Goal: Task Accomplishment & Management: Complete application form

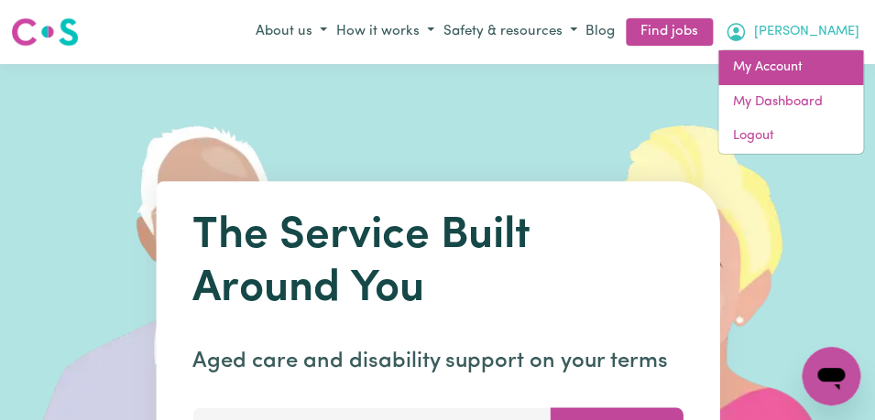
click at [828, 66] on link "My Account" at bounding box center [790, 67] width 145 height 35
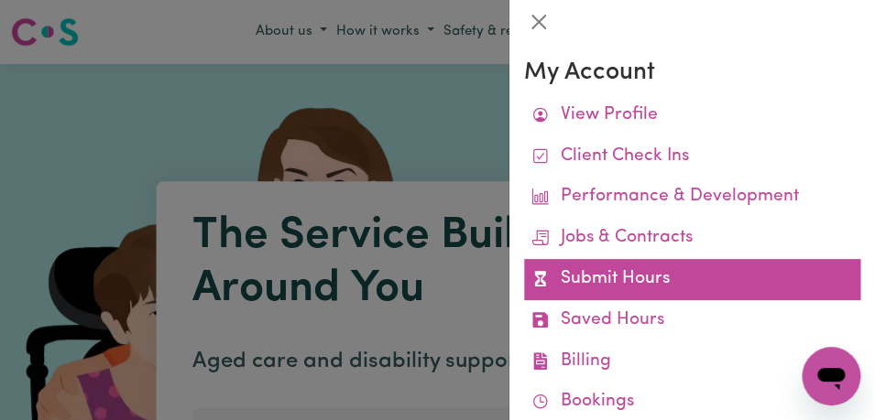
click at [680, 279] on link "Submit Hours" at bounding box center [692, 279] width 336 height 41
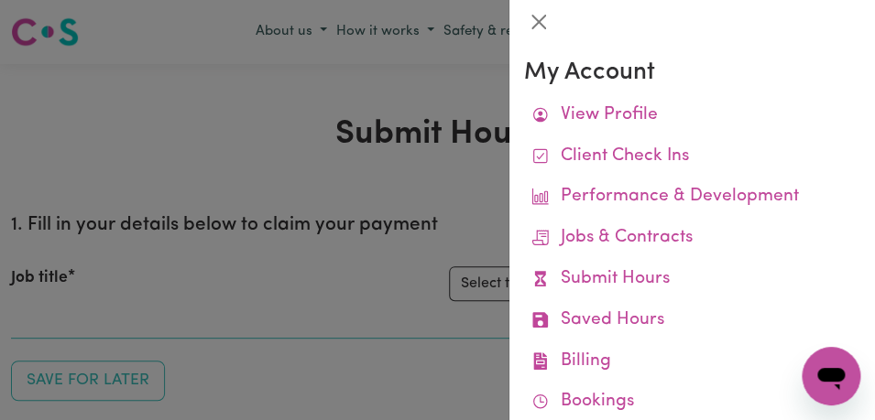
click at [681, 278] on link "Submit Hours" at bounding box center [692, 279] width 336 height 41
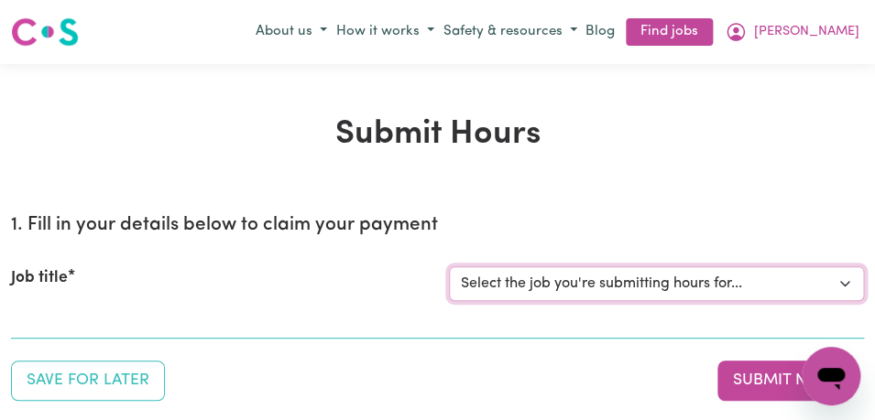
select select "11855"
click option "[[PERSON_NAME]] Support Worker Needed For Personal Care In the Morning- [PERSON…" at bounding box center [0, 0] width 0 height 0
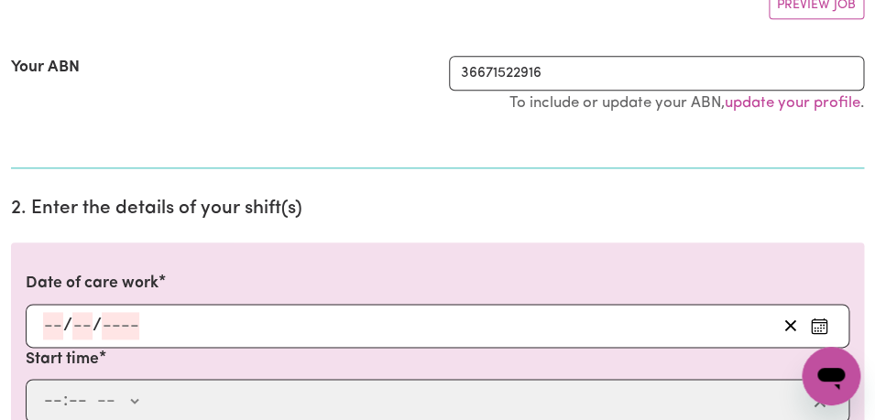
scroll to position [371, 0]
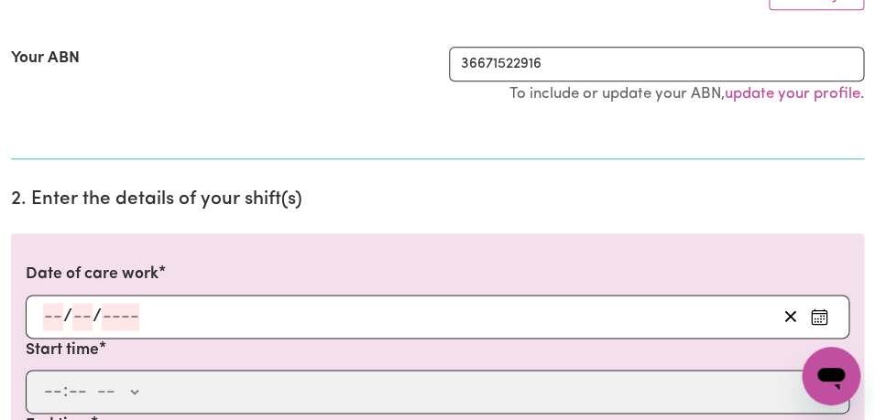
click at [822, 316] on icon "Enter the date of care work" at bounding box center [819, 317] width 18 height 18
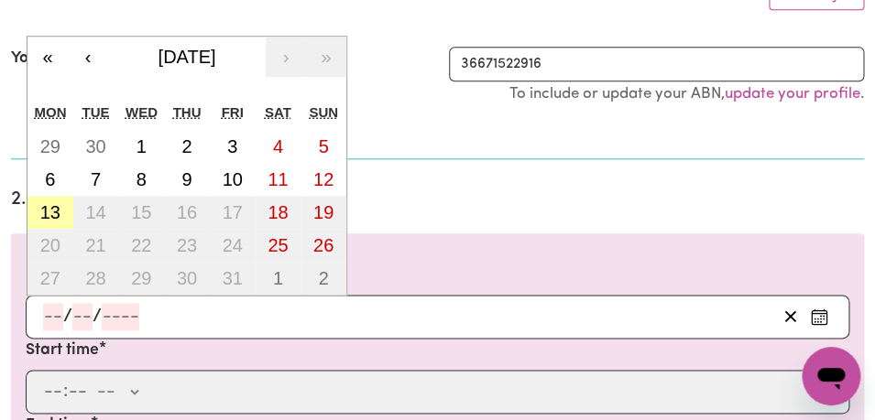
click at [48, 206] on abbr "13" at bounding box center [50, 212] width 20 height 20
type input "[DATE]"
type input "13"
type input "10"
type input "2025"
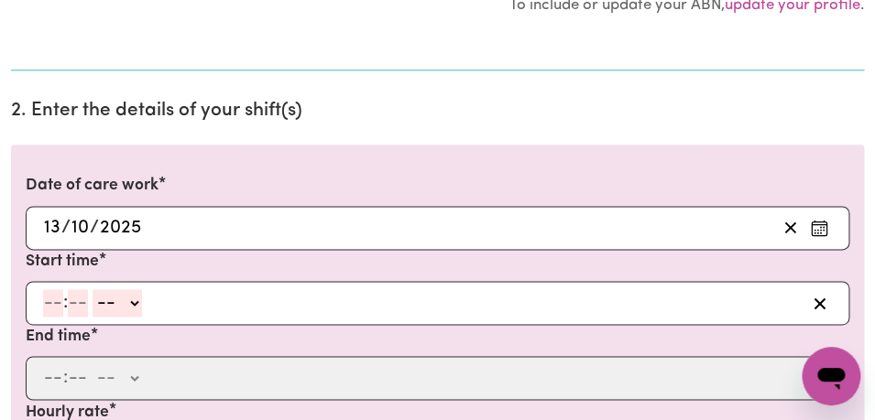
scroll to position [463, 0]
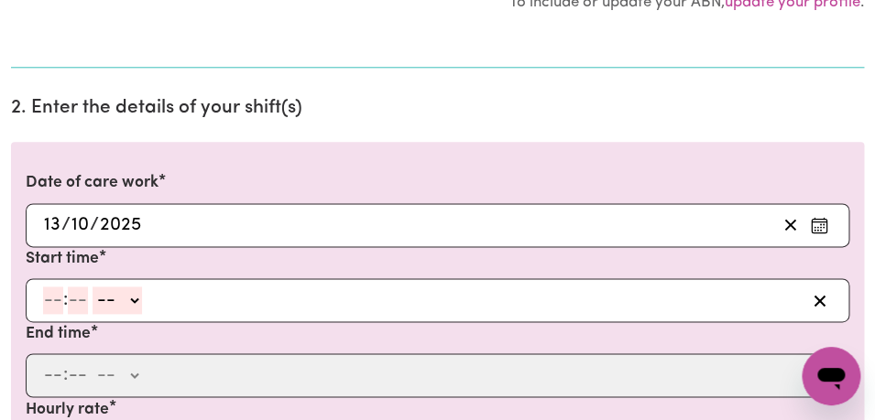
click at [54, 307] on input "number" at bounding box center [53, 300] width 20 height 27
type input "8"
type input "00"
select select "am"
click option "AM" at bounding box center [0, 0] width 0 height 0
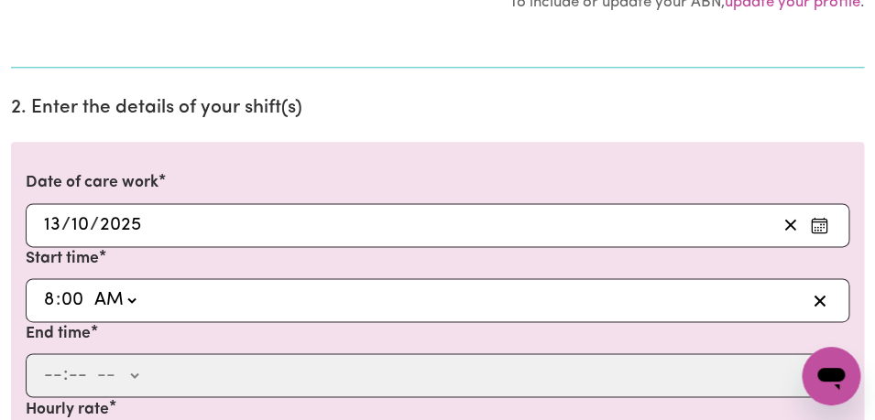
type input "08:00"
type input "0"
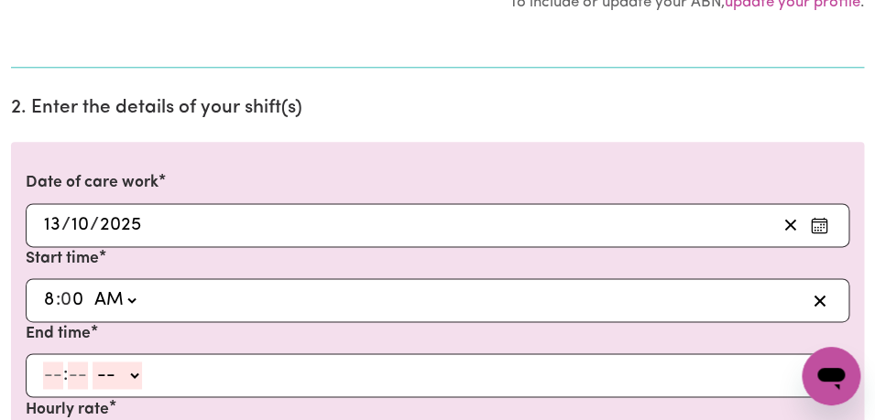
click at [49, 383] on input "number" at bounding box center [53, 375] width 20 height 27
type input "9"
type input "00"
click at [90, 362] on select "-- AM PM" at bounding box center [114, 375] width 49 height 27
select select "am"
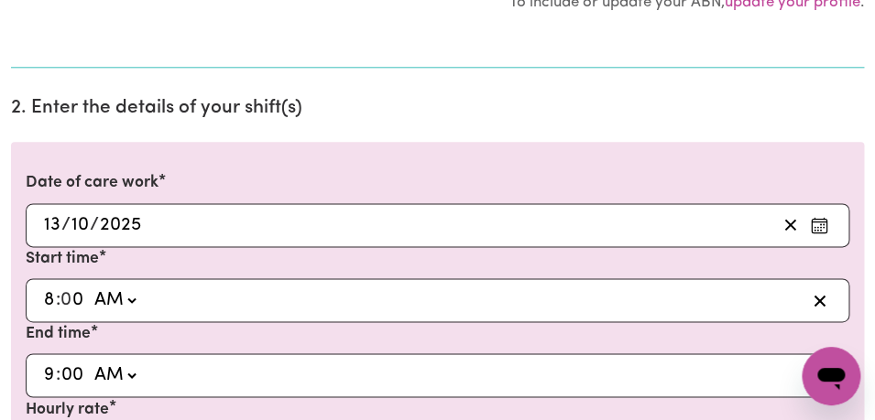
click option "AM" at bounding box center [0, 0] width 0 height 0
type input "09:00"
type input "0"
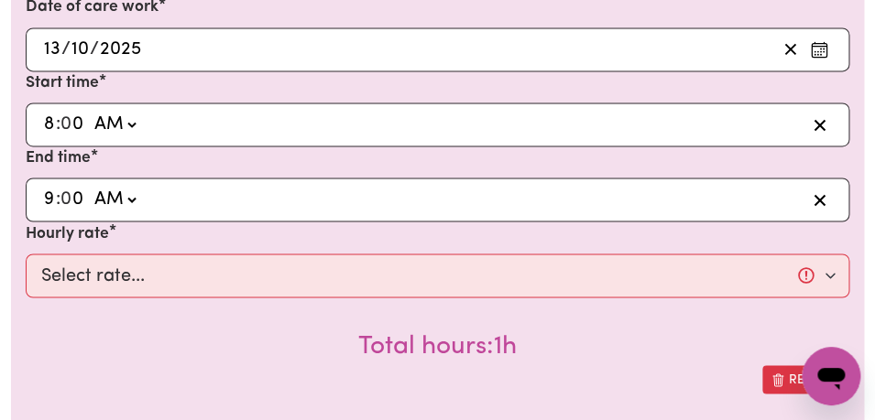
scroll to position [639, 0]
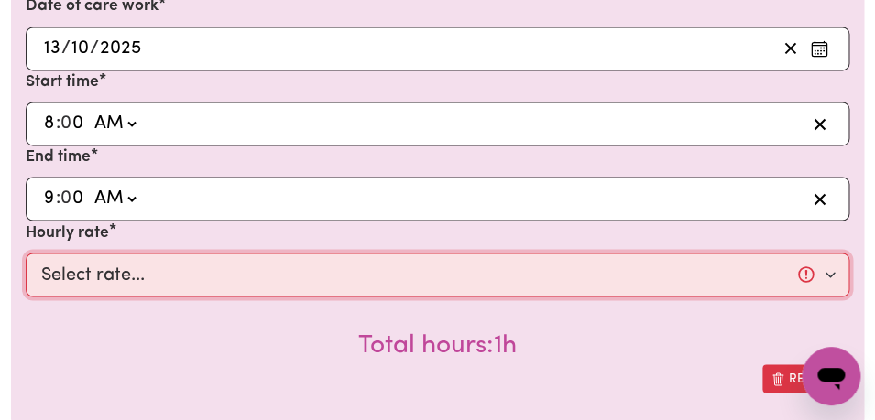
select select "44-Weekday"
click option "$44.00 (Weekday)" at bounding box center [0, 0] width 0 height 0
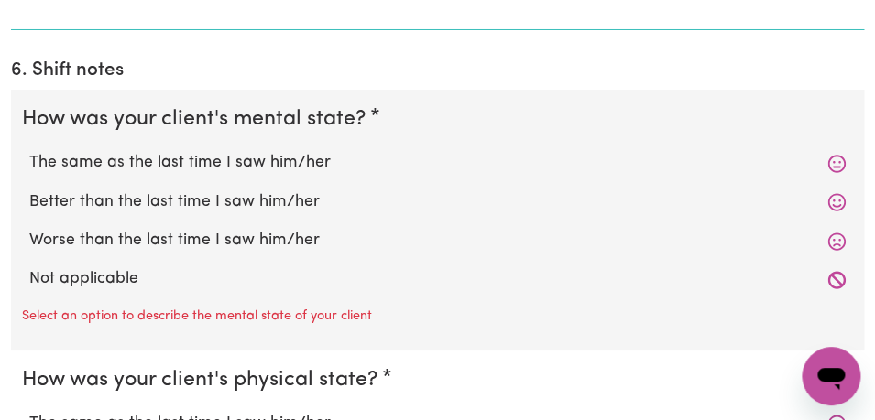
scroll to position [1696, 0]
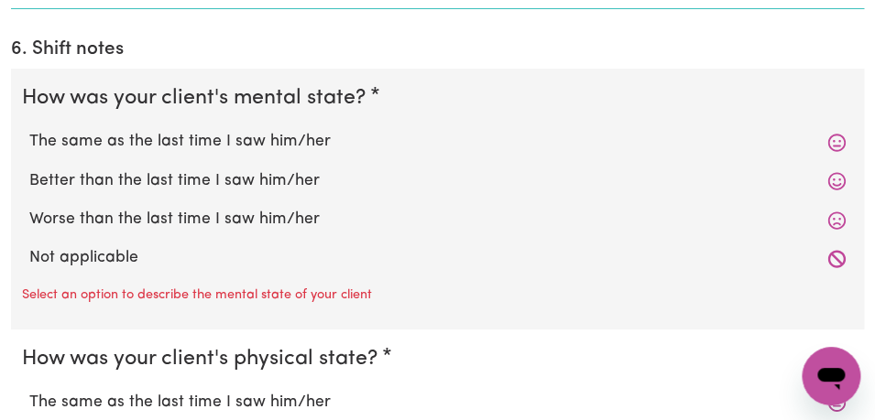
click at [315, 130] on label "The same as the last time I saw him/her" at bounding box center [437, 142] width 816 height 24
click at [29, 129] on input "The same as the last time I saw him/her" at bounding box center [28, 129] width 1 height 1
radio input "true"
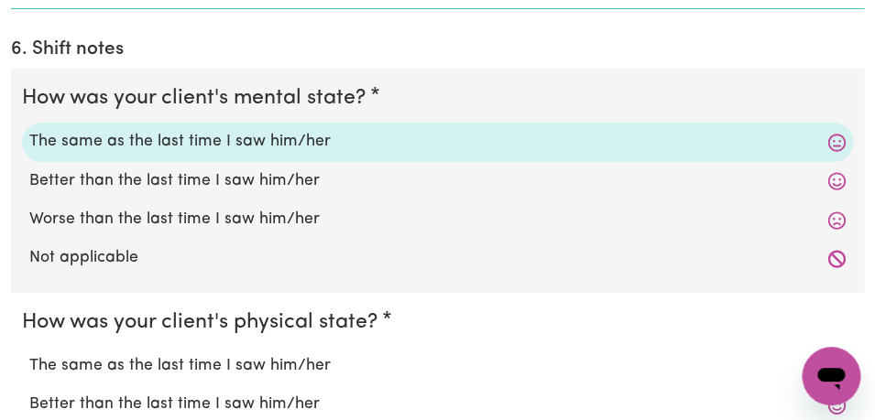
click at [321, 354] on label "The same as the last time I saw him/her" at bounding box center [437, 366] width 816 height 24
click at [29, 354] on input "The same as the last time I saw him/her" at bounding box center [28, 354] width 1 height 1
radio input "true"
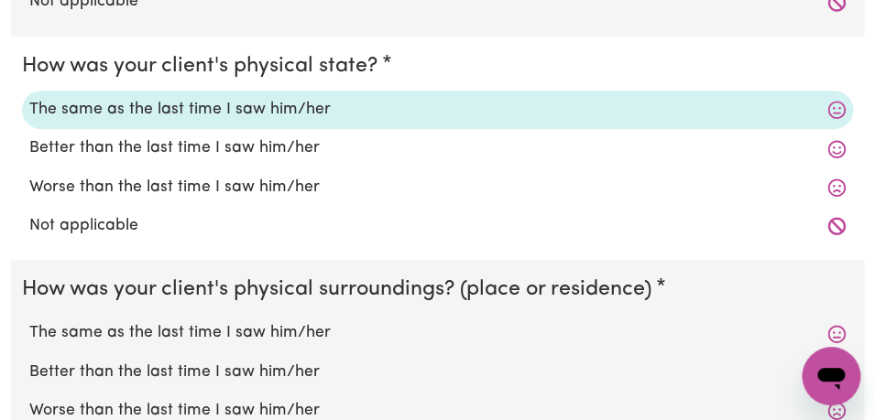
scroll to position [1956, 0]
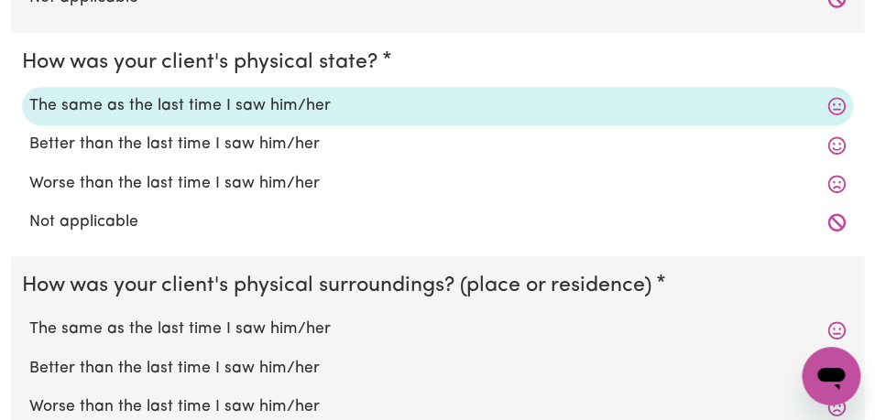
click at [309, 318] on label "The same as the last time I saw him/her" at bounding box center [437, 330] width 816 height 24
click at [29, 317] on input "The same as the last time I saw him/her" at bounding box center [28, 317] width 1 height 1
radio input "true"
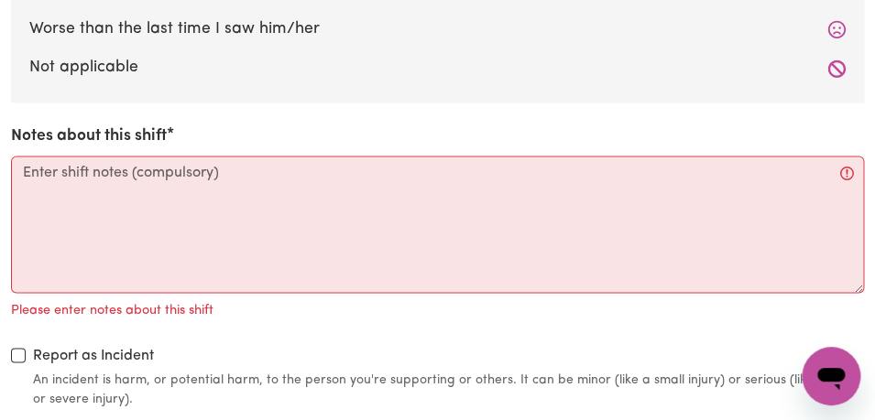
scroll to position [2347, 0]
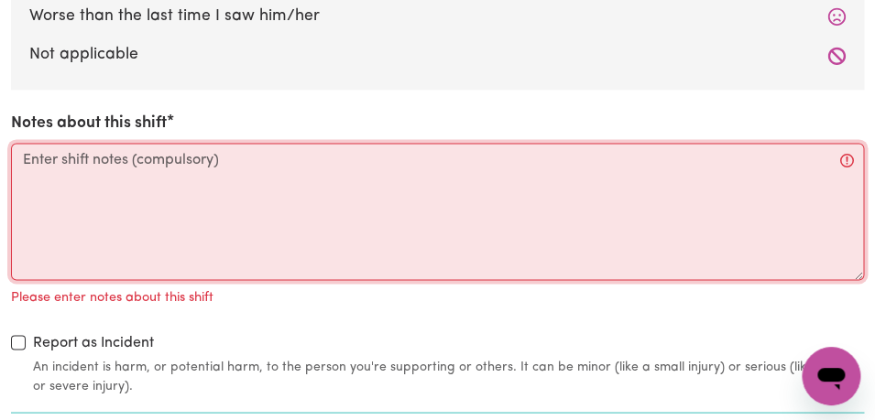
click at [234, 160] on textarea "Notes about this shift" at bounding box center [437, 211] width 853 height 137
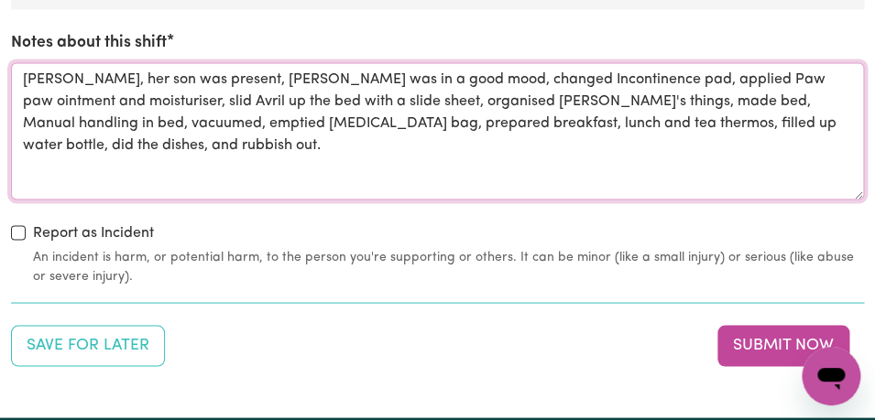
scroll to position [2436, 0]
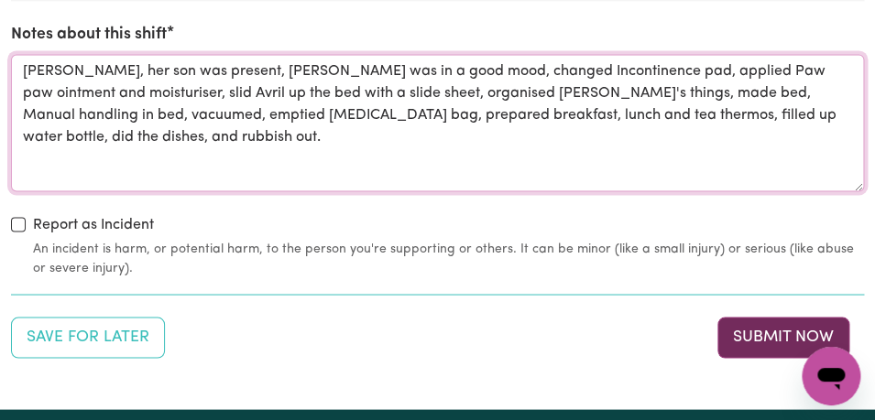
type textarea "[PERSON_NAME], her son was present, [PERSON_NAME] was in a good mood, changed I…"
click at [749, 317] on button "Submit Now" at bounding box center [783, 337] width 132 height 40
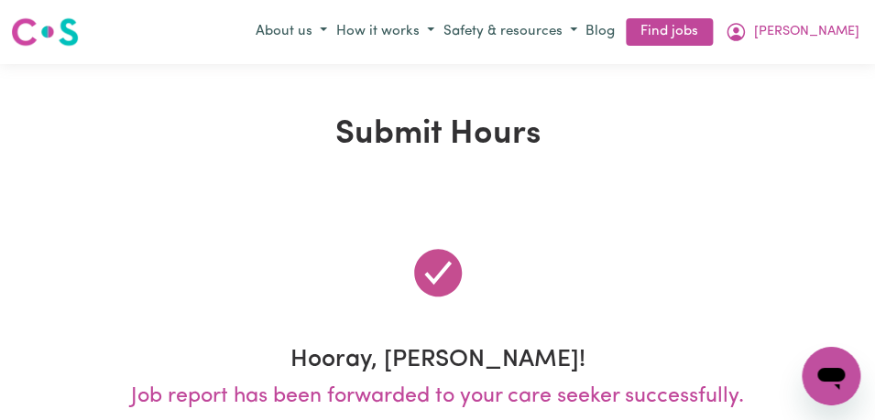
scroll to position [0, 0]
click at [834, 29] on button "[PERSON_NAME]" at bounding box center [792, 31] width 144 height 31
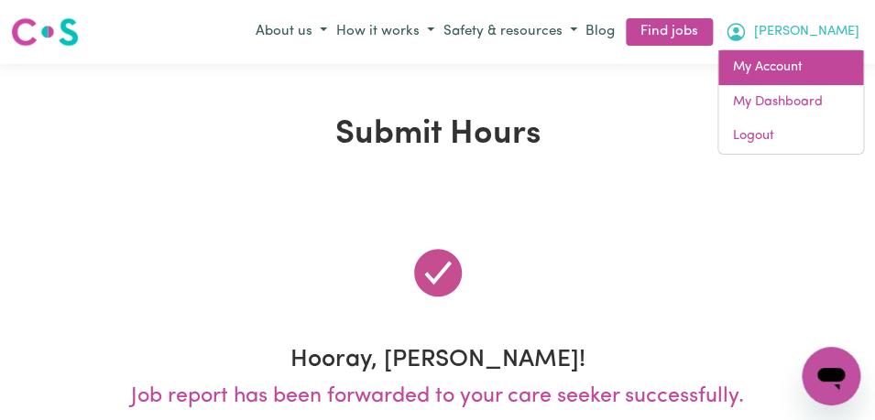
click at [799, 61] on link "My Account" at bounding box center [790, 67] width 145 height 35
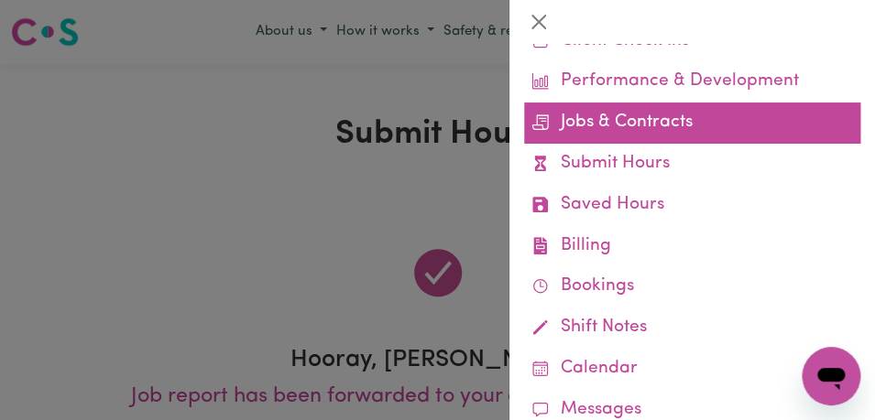
scroll to position [118, 0]
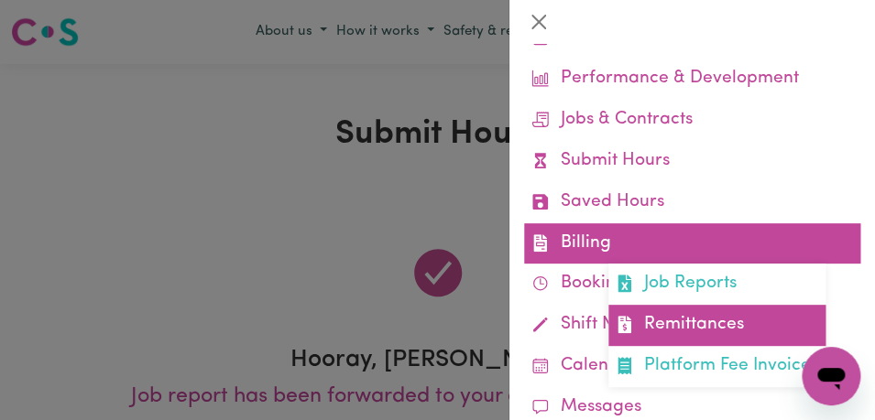
click at [724, 329] on link "Remittances" at bounding box center [716, 325] width 217 height 41
